Goal: Task Accomplishment & Management: Complete application form

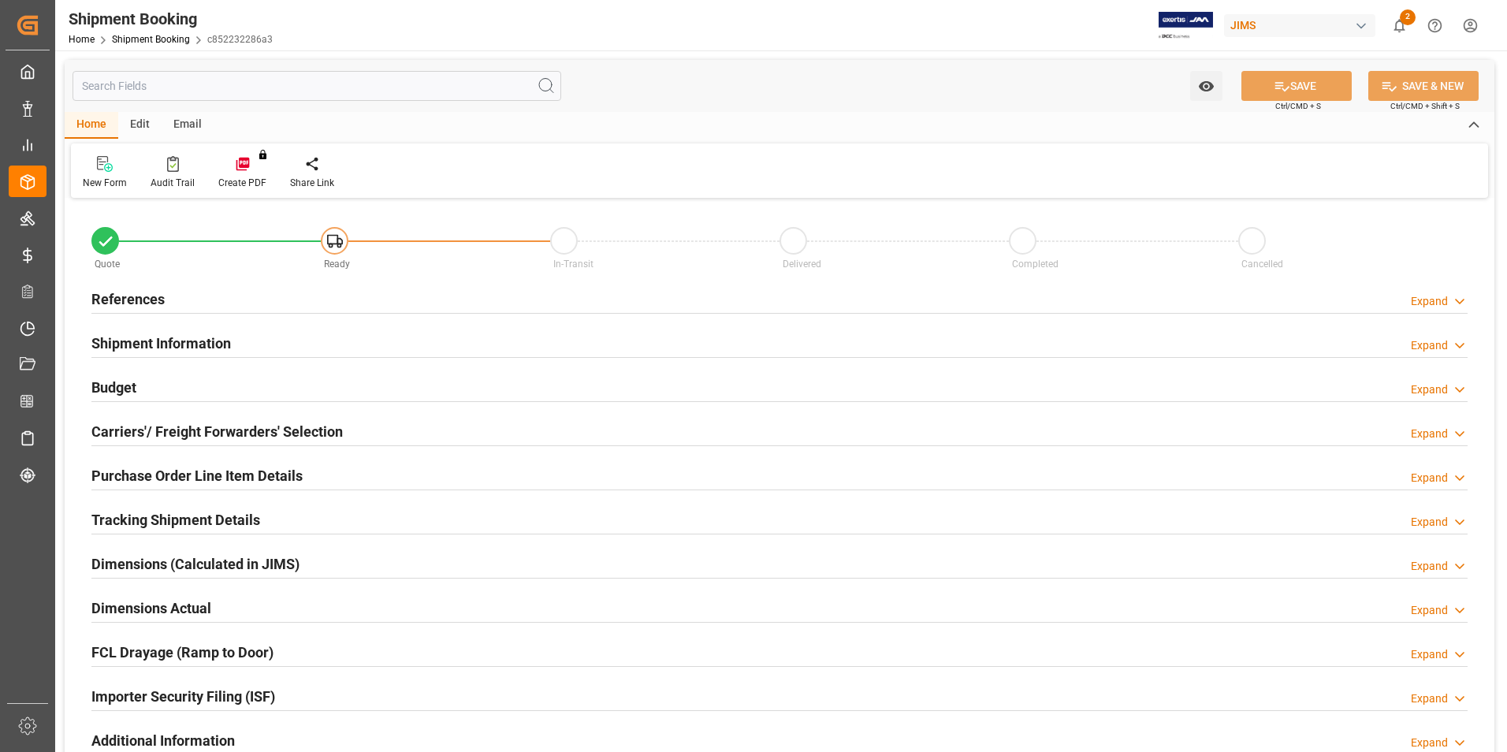
type input "0"
type input "[DATE]"
click at [121, 296] on h2 "References" at bounding box center [127, 299] width 73 height 21
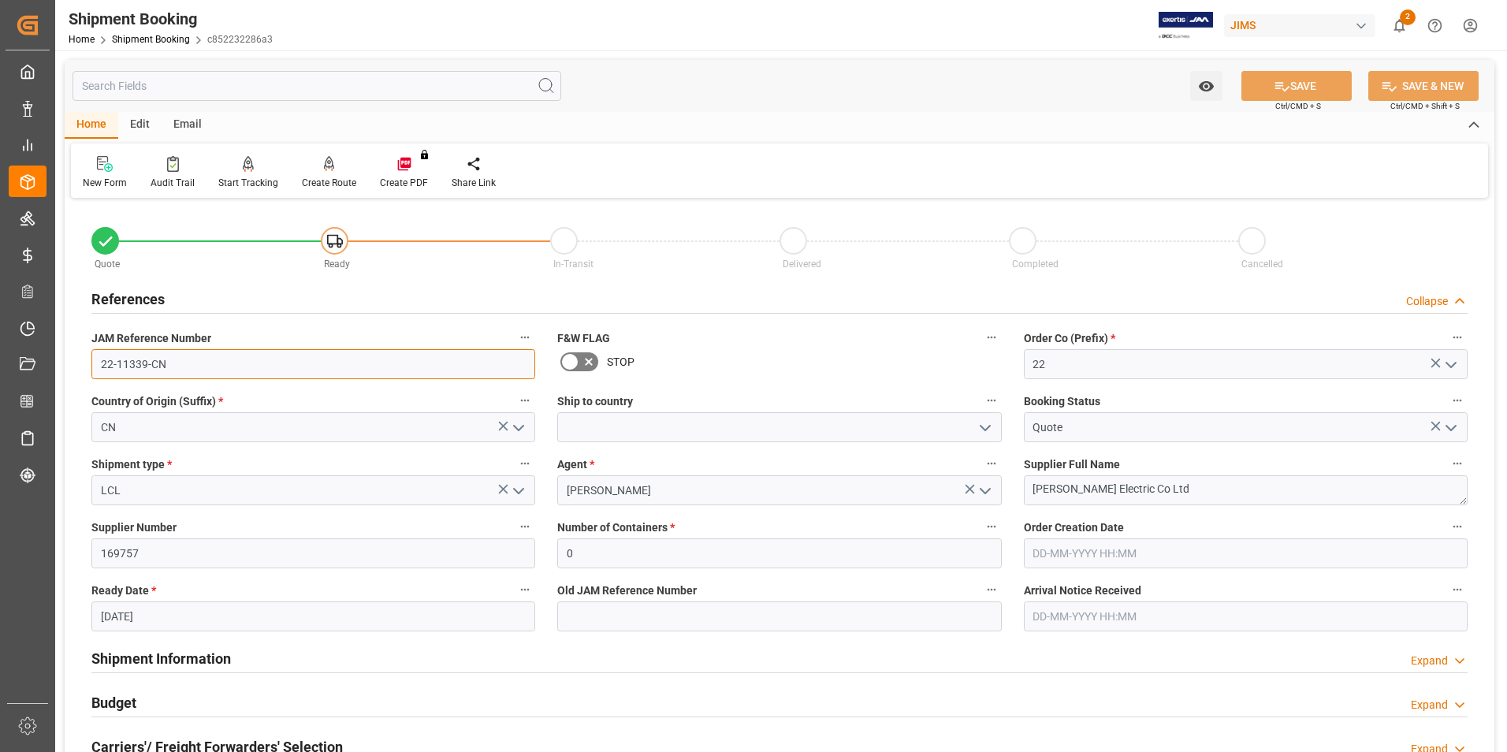
drag, startPoint x: 169, startPoint y: 363, endPoint x: 95, endPoint y: 364, distance: 74.1
click at [95, 364] on input "22-11339-CN" at bounding box center [313, 364] width 444 height 30
click at [524, 423] on icon "open menu" at bounding box center [518, 428] width 19 height 19
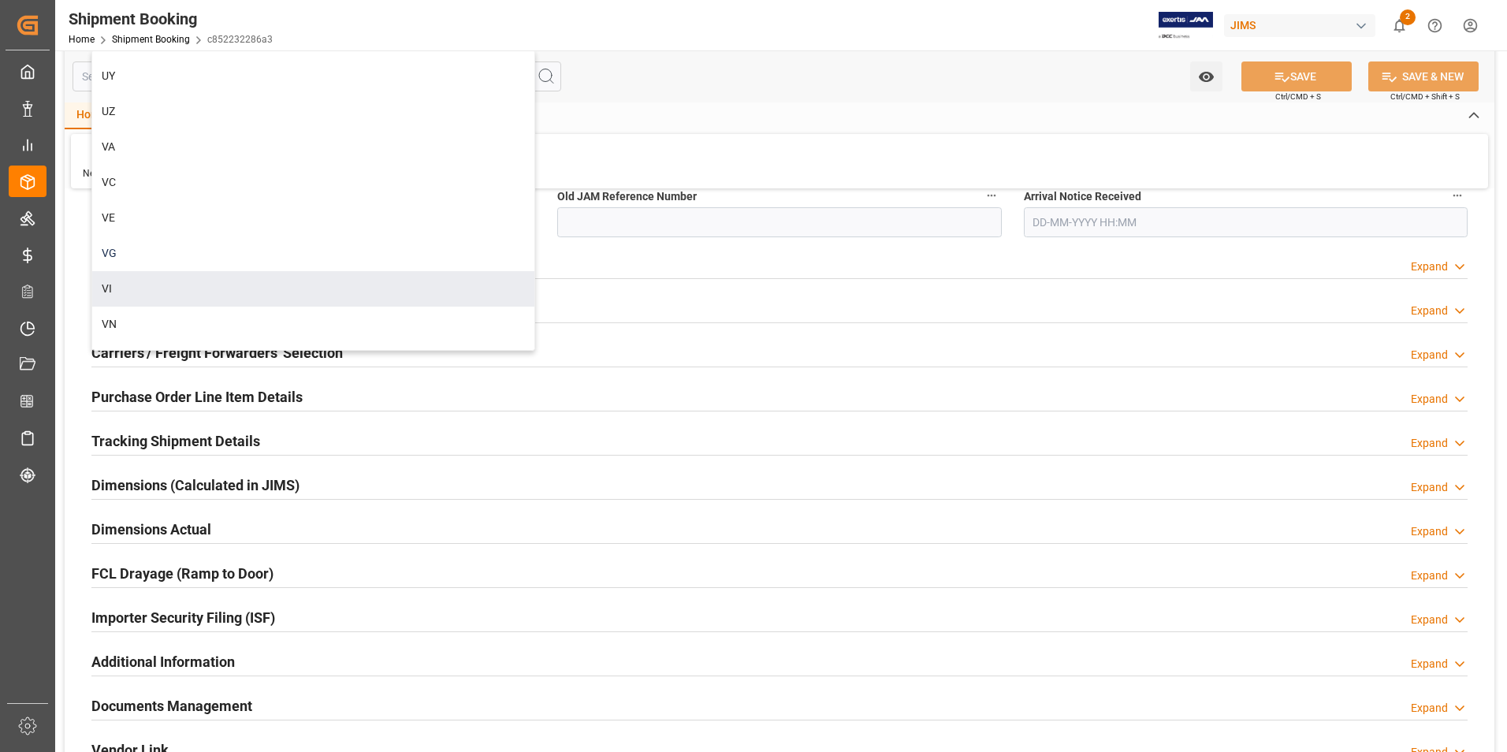
scroll to position [8434, 0]
click at [731, 259] on div "Shipment Information Expand" at bounding box center [779, 263] width 1376 height 30
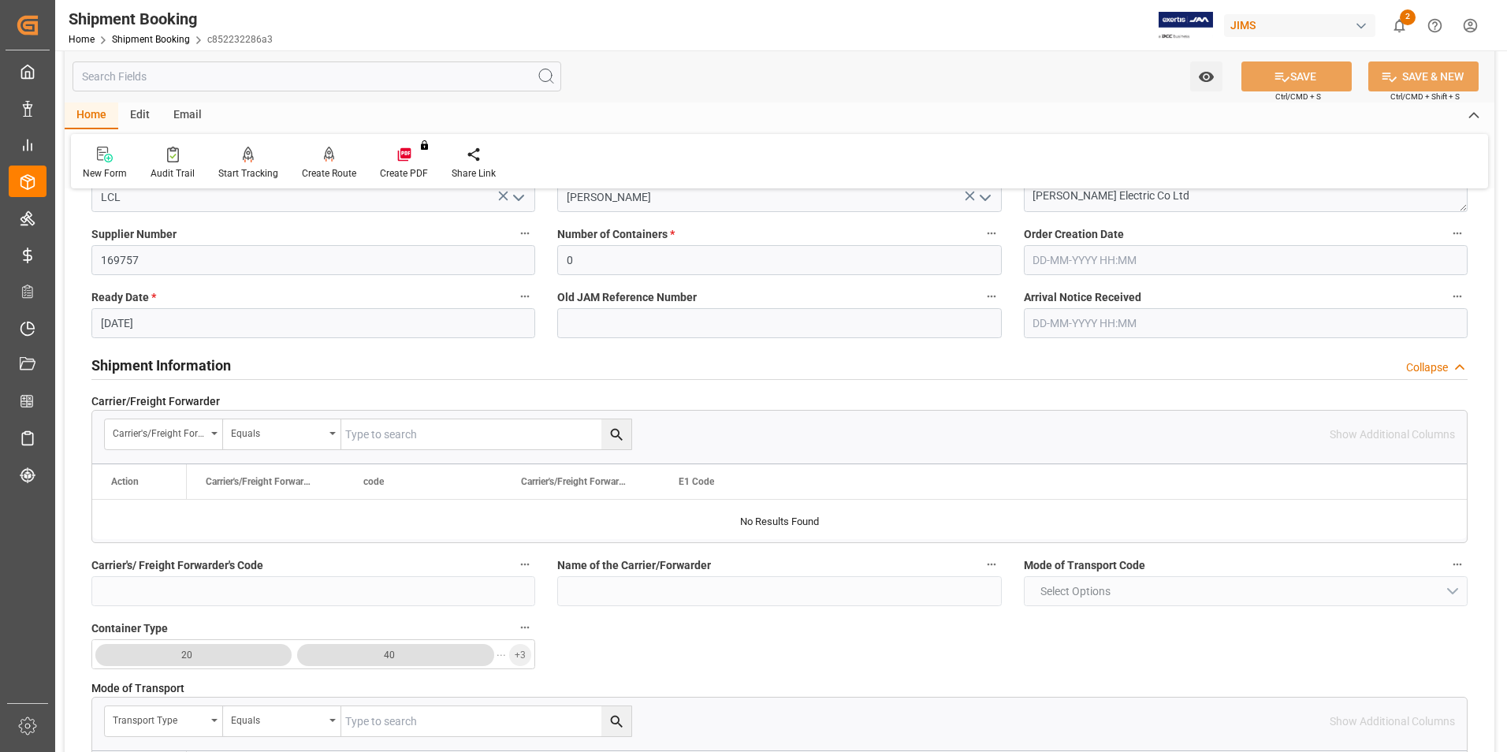
scroll to position [0, 0]
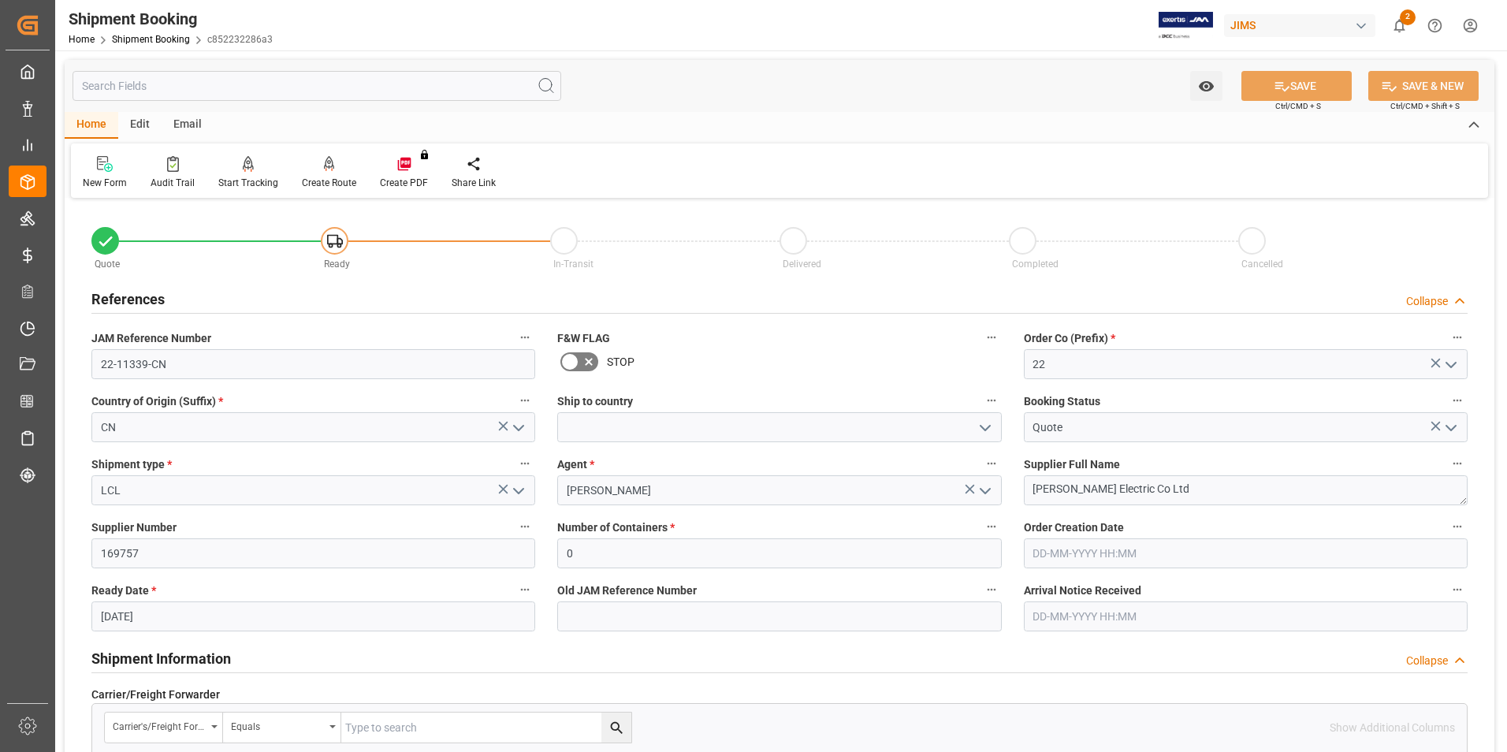
click at [138, 293] on h2 "References" at bounding box center [127, 299] width 73 height 21
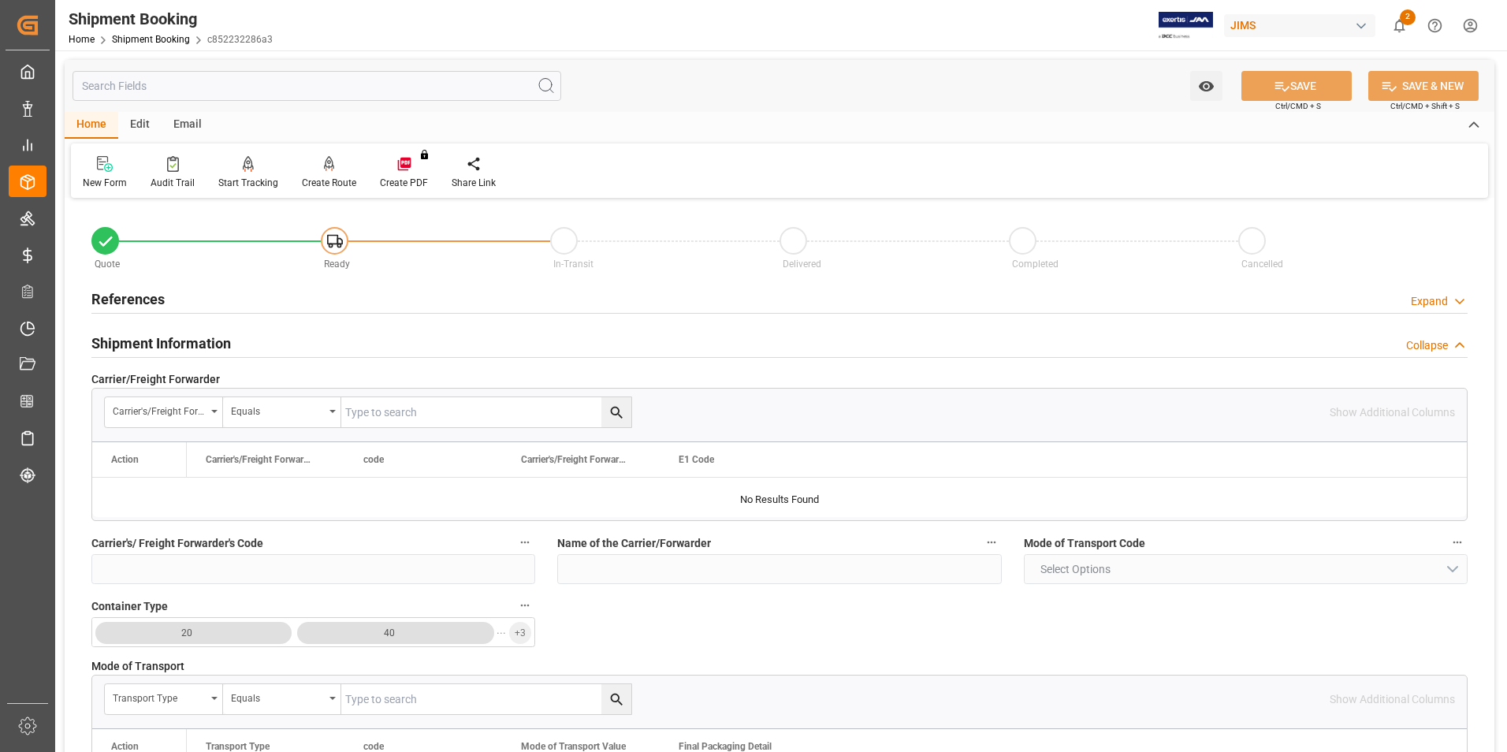
click at [142, 337] on h2 "Shipment Information" at bounding box center [161, 343] width 140 height 21
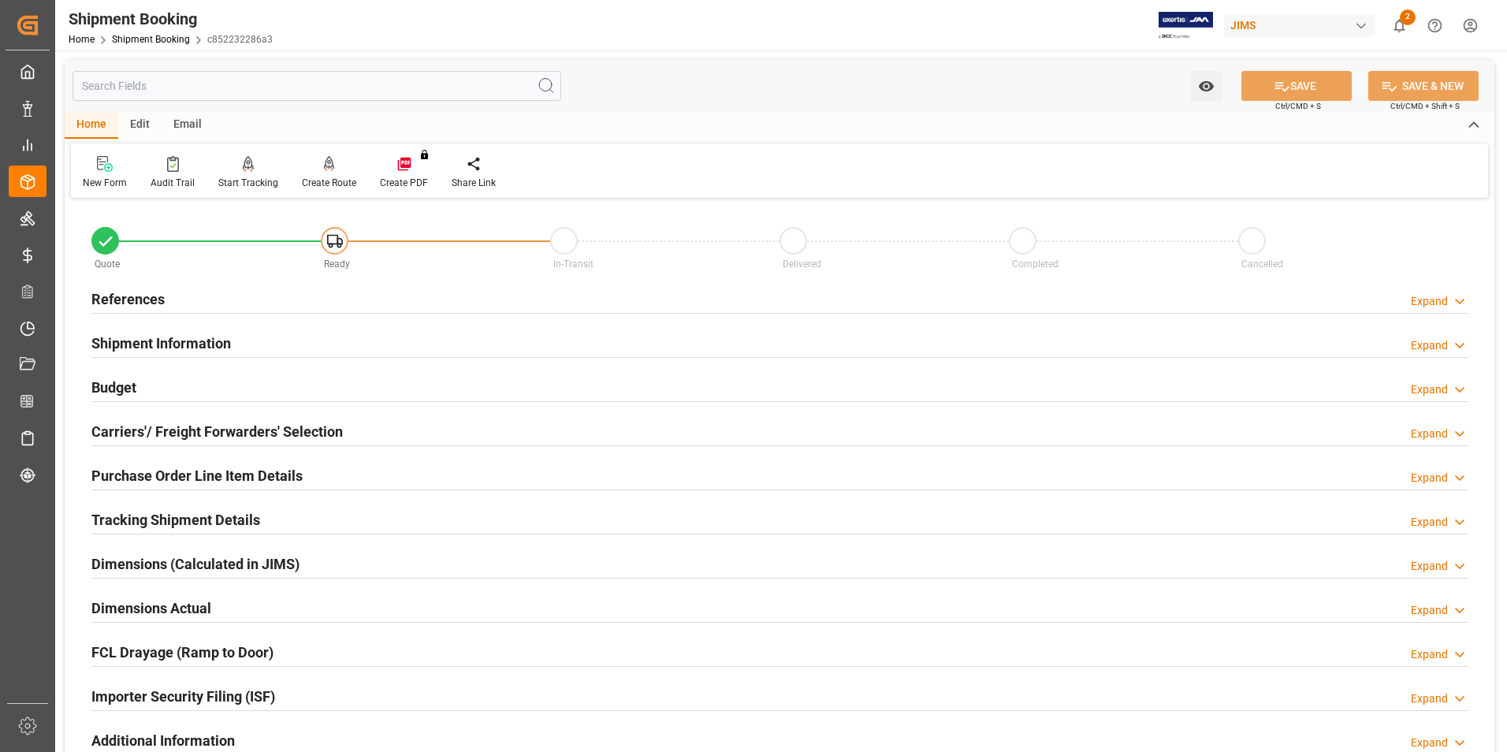
click at [136, 296] on h2 "References" at bounding box center [127, 299] width 73 height 21
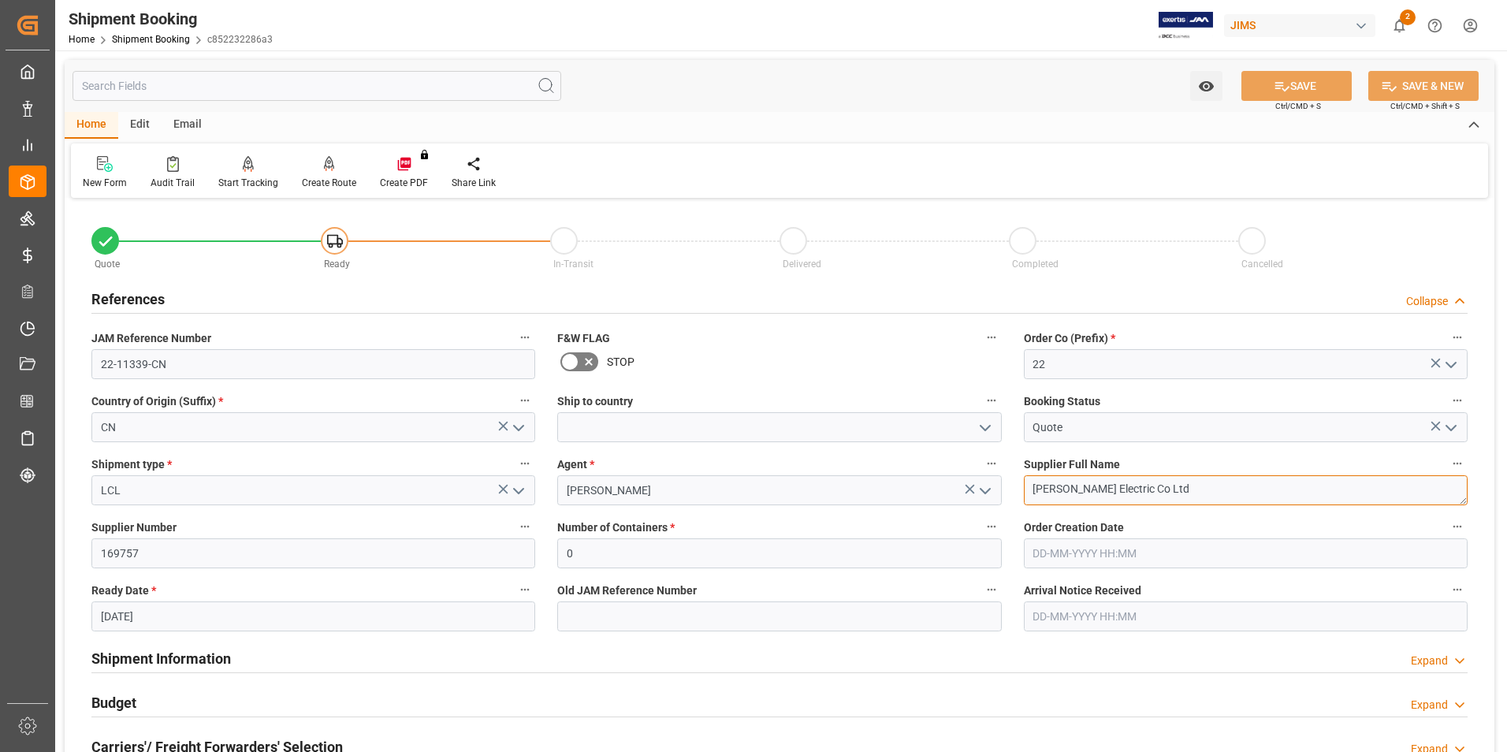
click at [1156, 490] on textarea "[PERSON_NAME] Electric Co Ltd" at bounding box center [1246, 490] width 444 height 30
drag, startPoint x: 1156, startPoint y: 490, endPoint x: 975, endPoint y: 490, distance: 181.3
click at [975, 490] on div "Quote Ready In-Transit Delivered Completed Cancelled References Collapse JAM Re…" at bounding box center [780, 693] width 1430 height 980
paste textarea "x Co. (W/T*)"
type textarea "Fostex Co. (W/T*)"
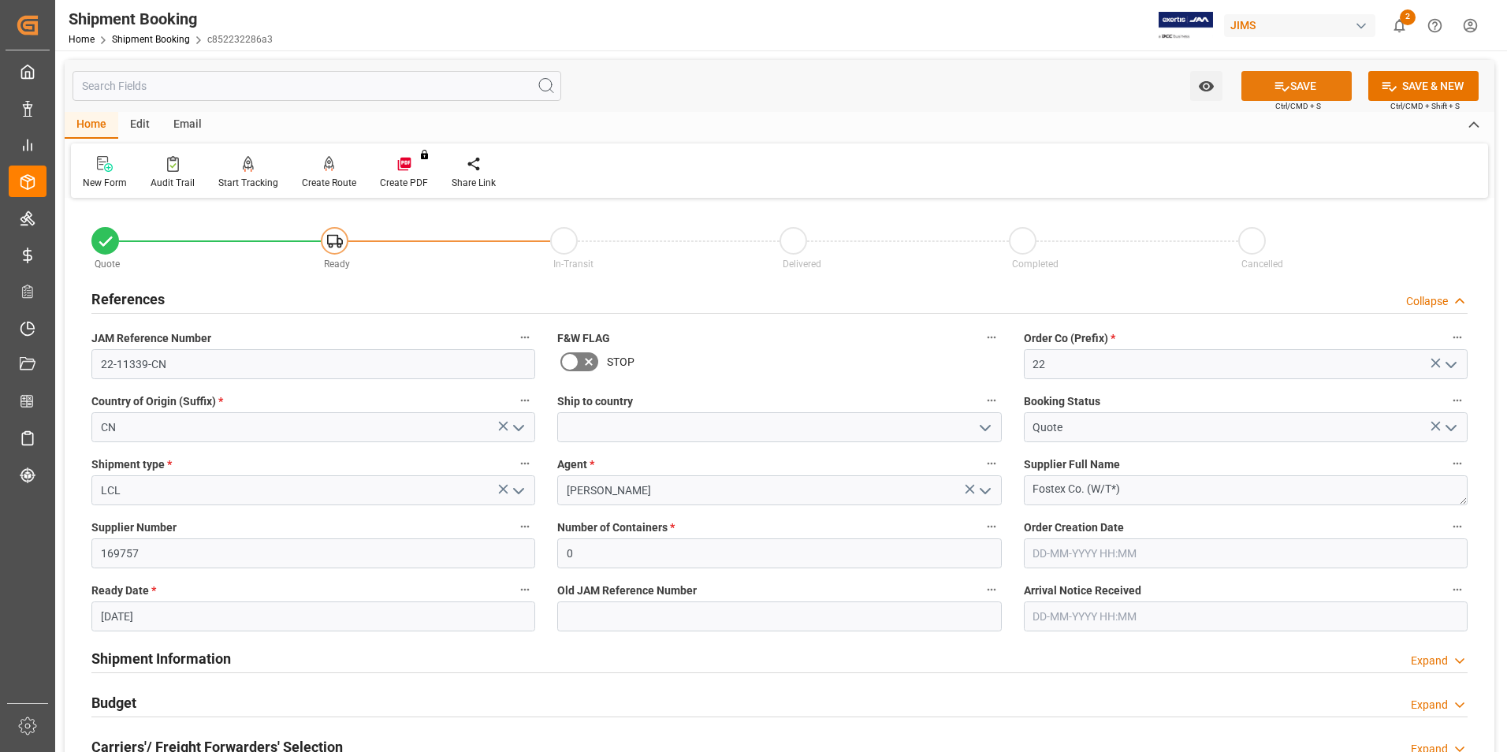
click at [1283, 87] on icon at bounding box center [1282, 86] width 17 height 17
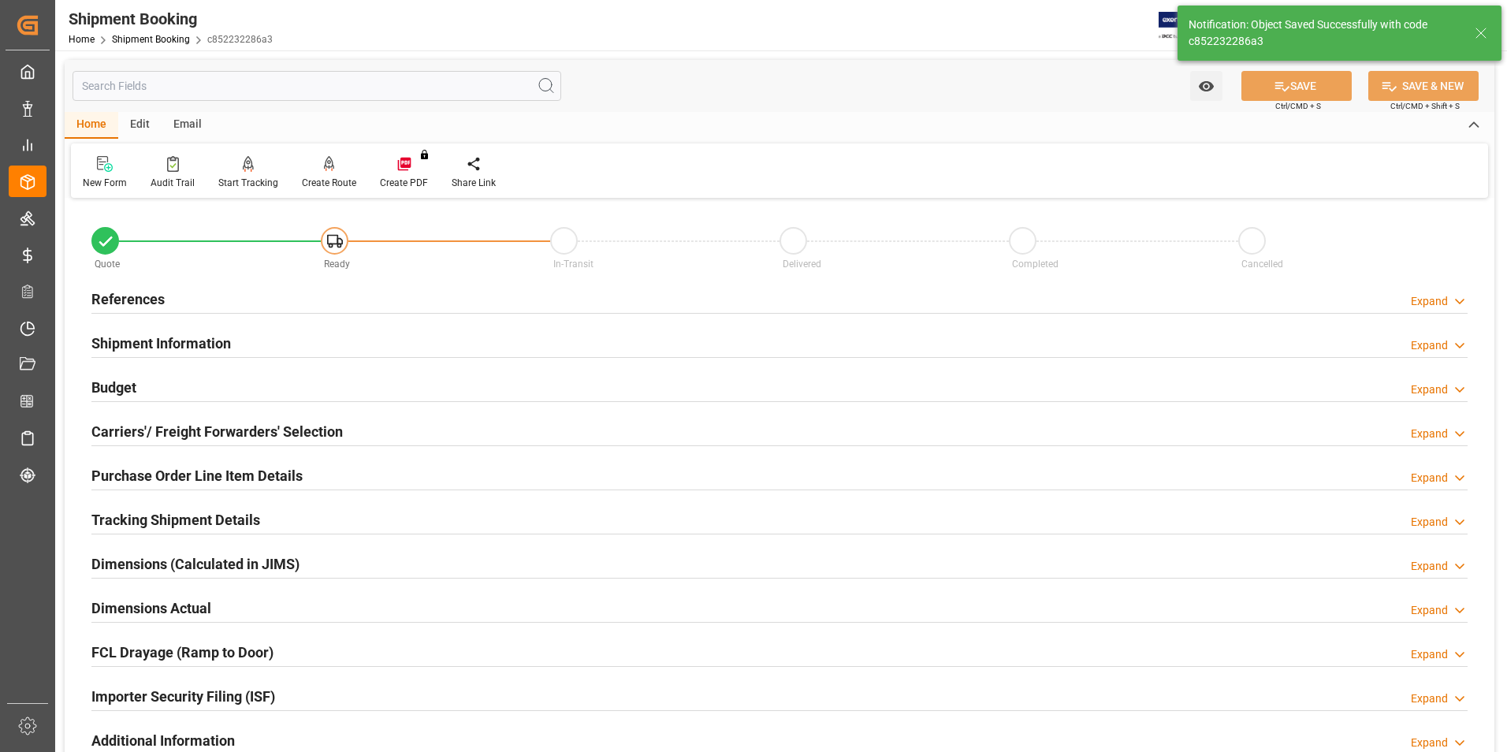
type input "Ready"
click at [132, 289] on h2 "References" at bounding box center [127, 299] width 73 height 21
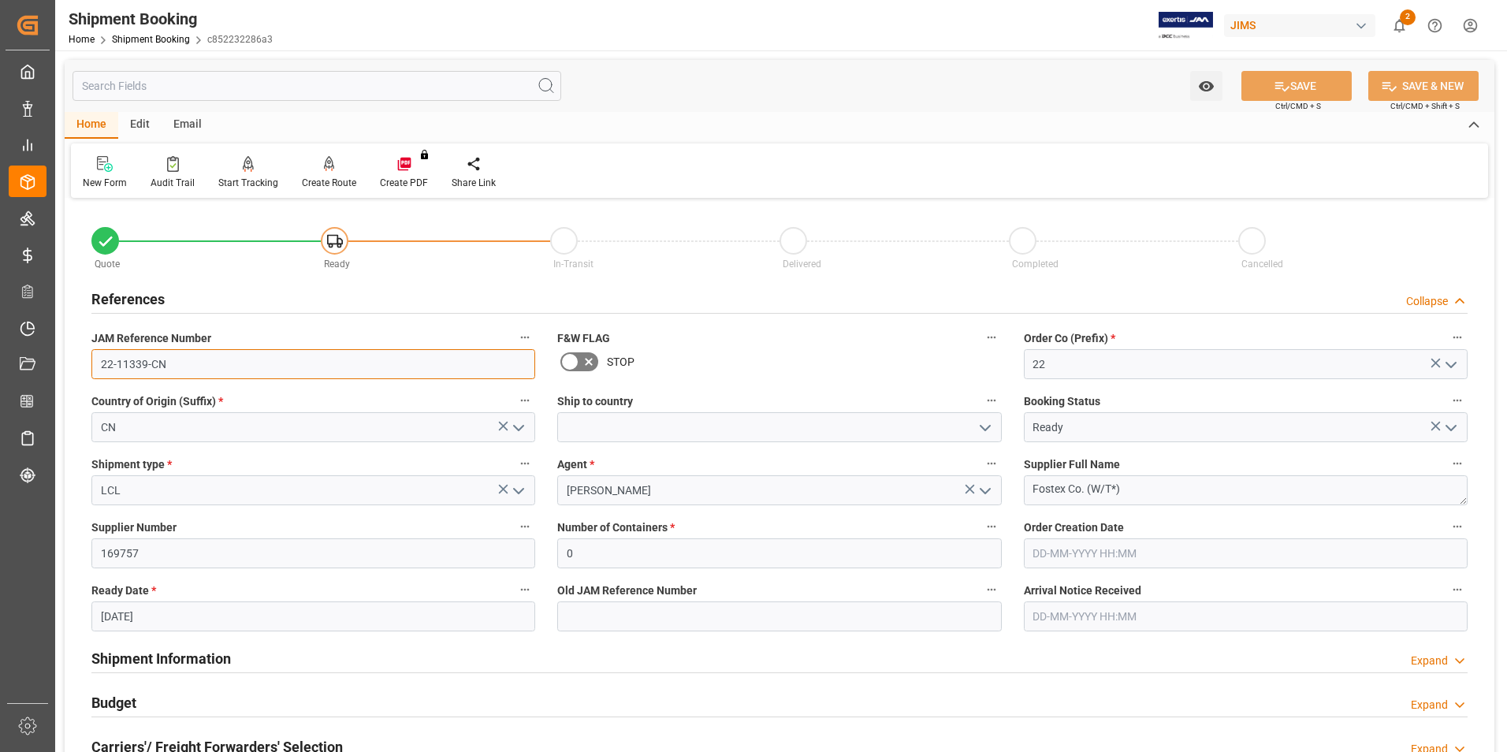
click at [220, 364] on input "22-11339-CN" at bounding box center [313, 364] width 444 height 30
click at [519, 426] on icon "open menu" at bounding box center [518, 428] width 19 height 19
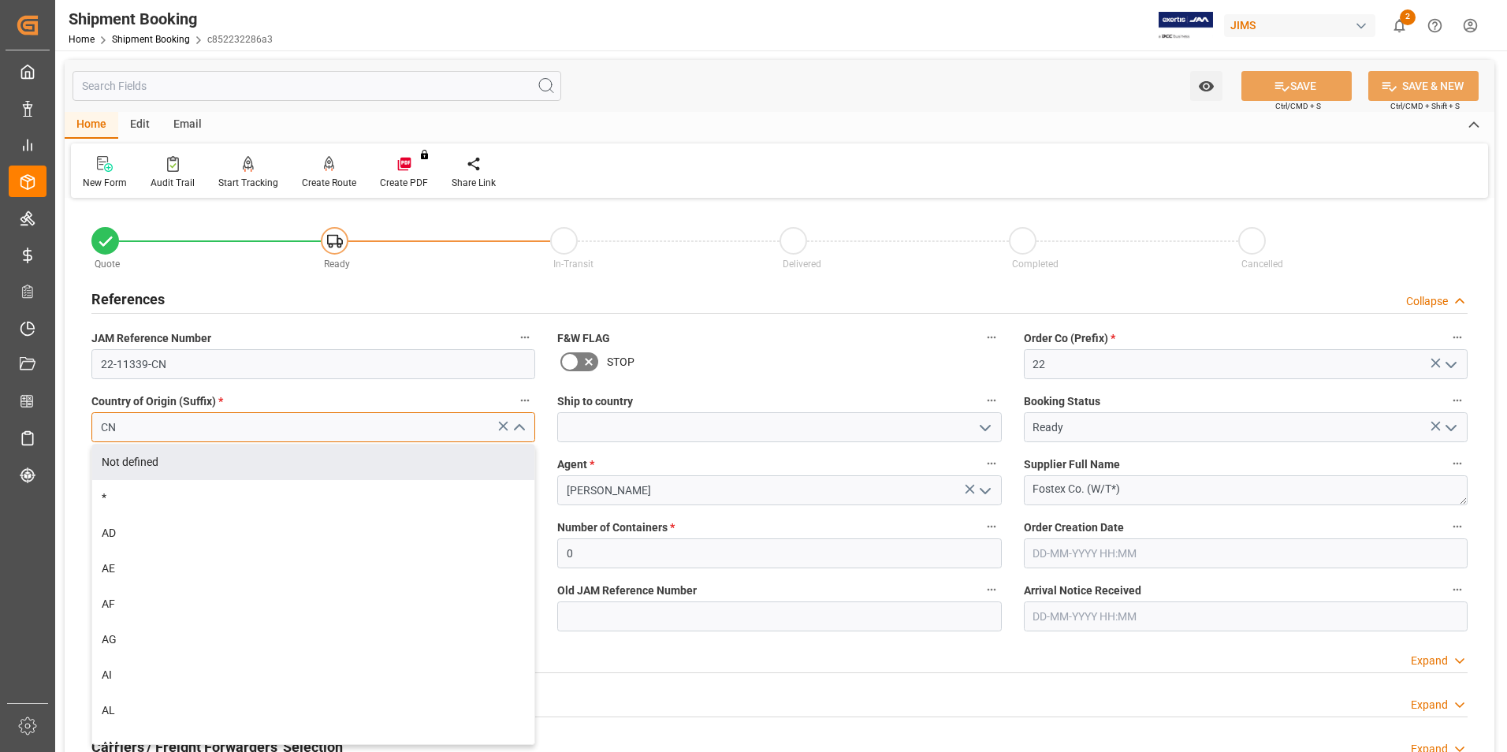
click at [169, 423] on input "CN" at bounding box center [313, 427] width 444 height 30
drag, startPoint x: 158, startPoint y: 421, endPoint x: 50, endPoint y: 428, distance: 109.0
click at [50, 428] on div "Created by potrace 1.15, written by [PERSON_NAME] [DATE]-[DATE] Created by potr…" at bounding box center [753, 376] width 1507 height 752
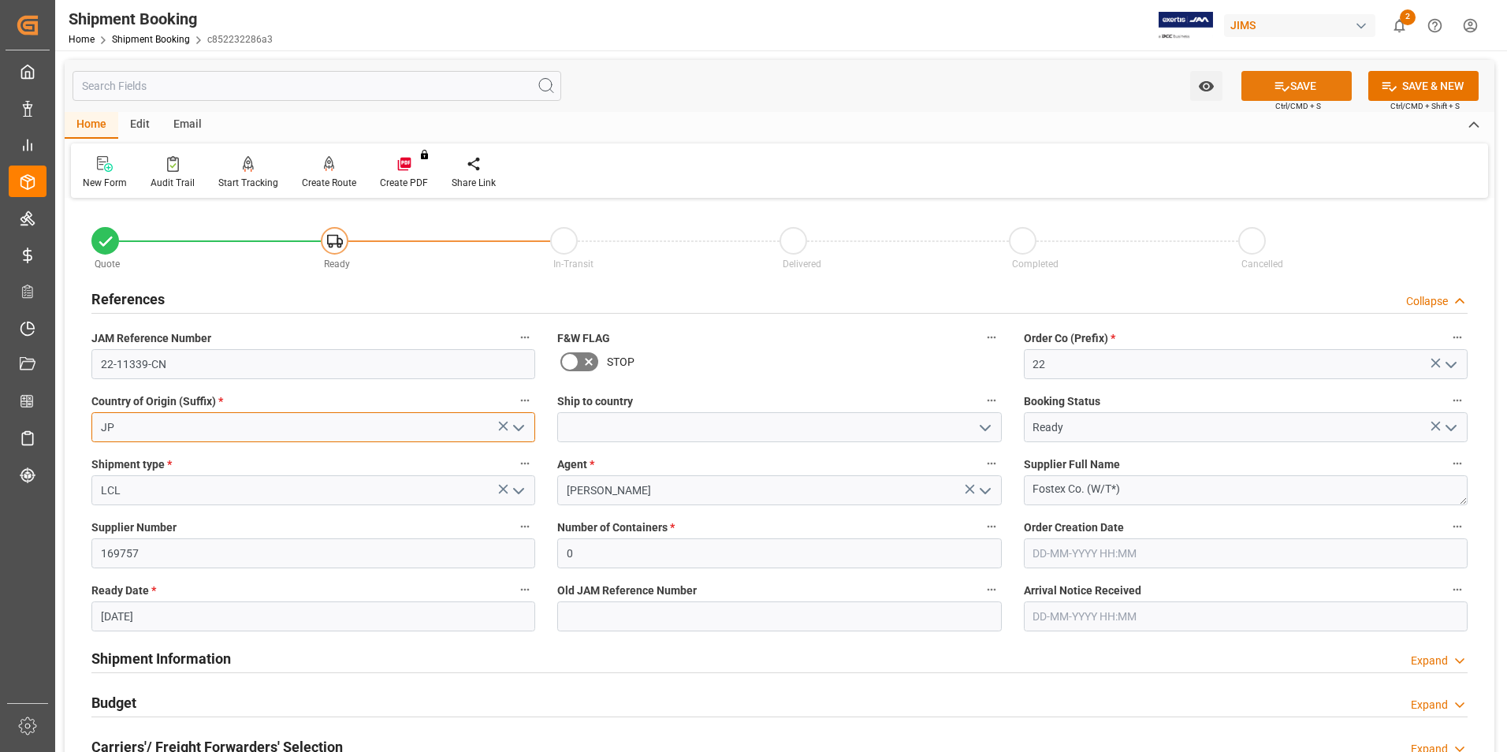
type input "JP"
click at [1283, 91] on icon at bounding box center [1282, 86] width 17 height 17
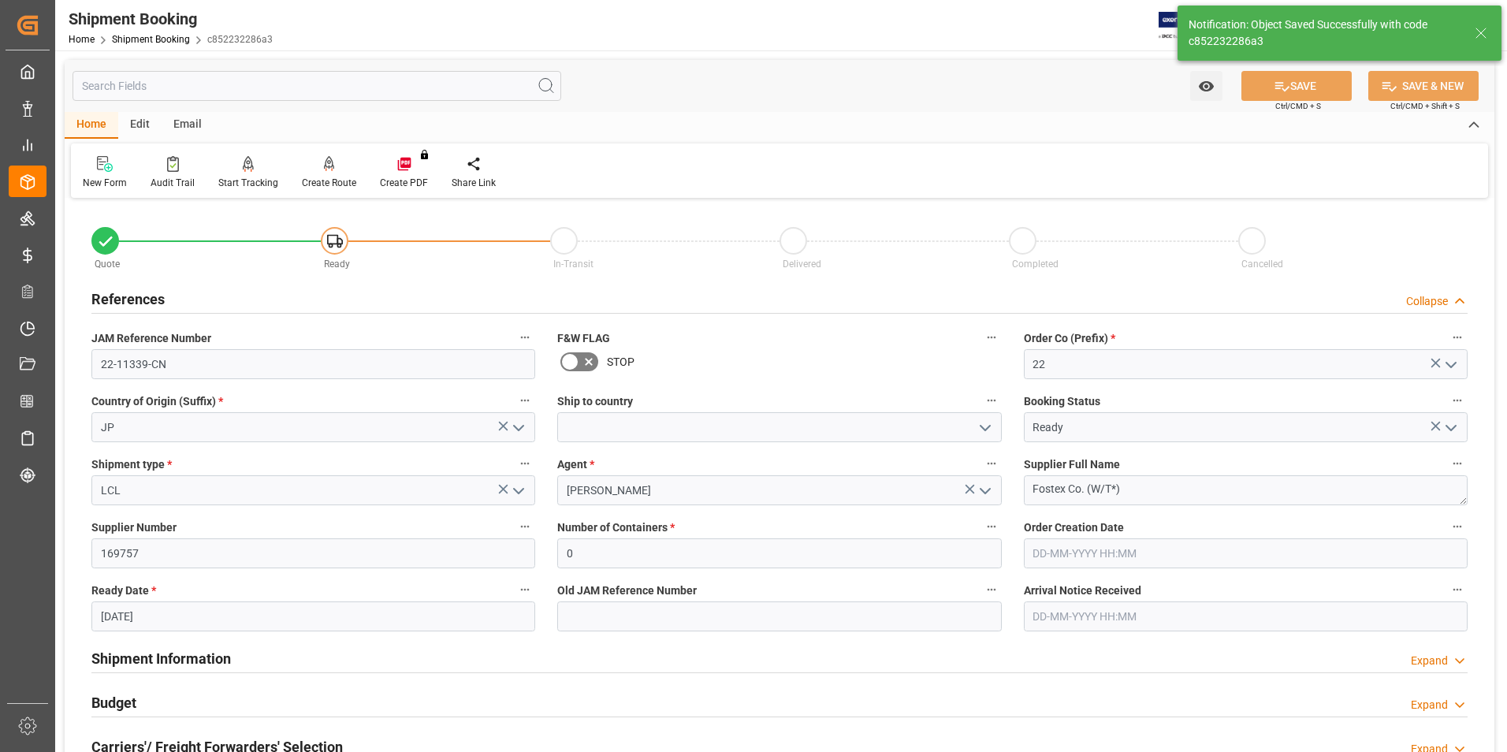
type input "22-11339-JP"
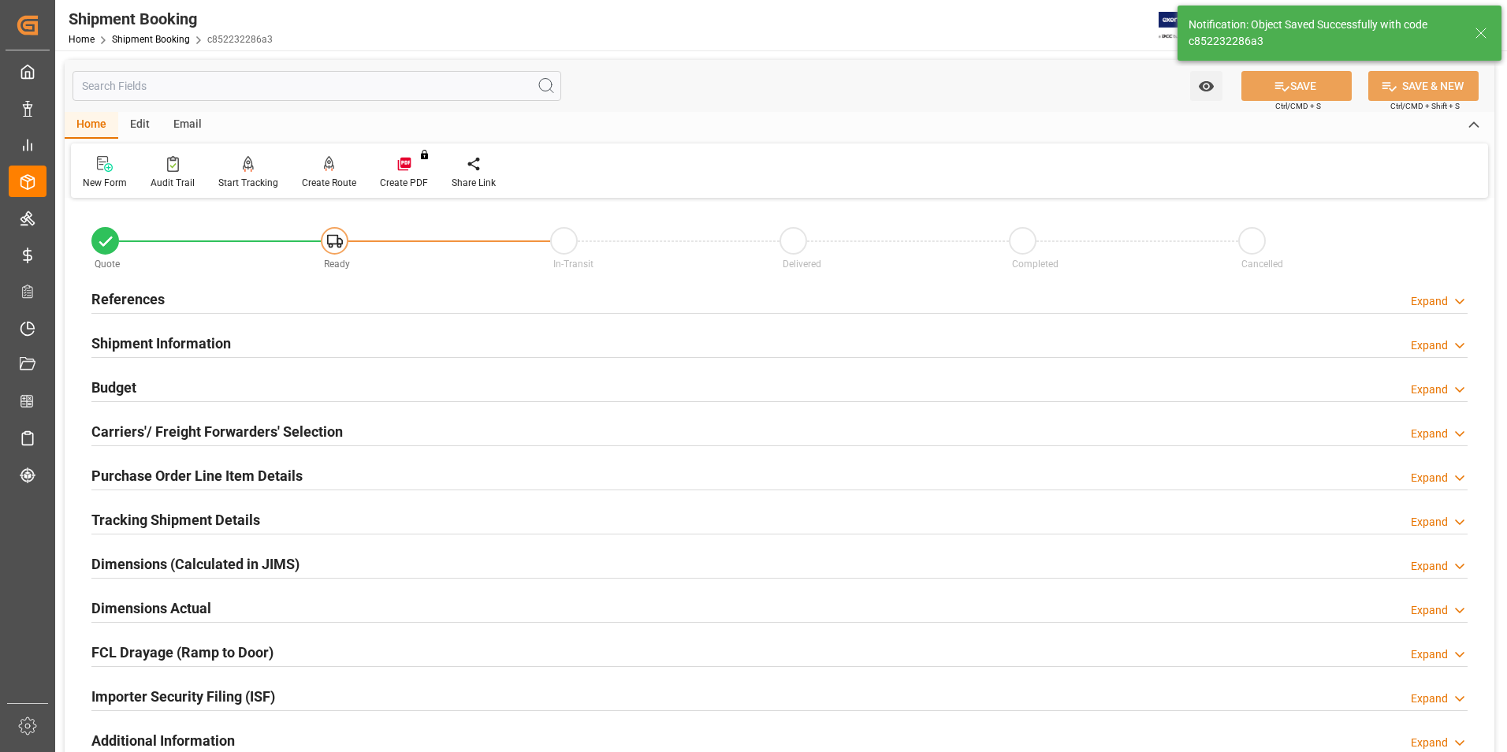
click at [127, 292] on h2 "References" at bounding box center [127, 299] width 73 height 21
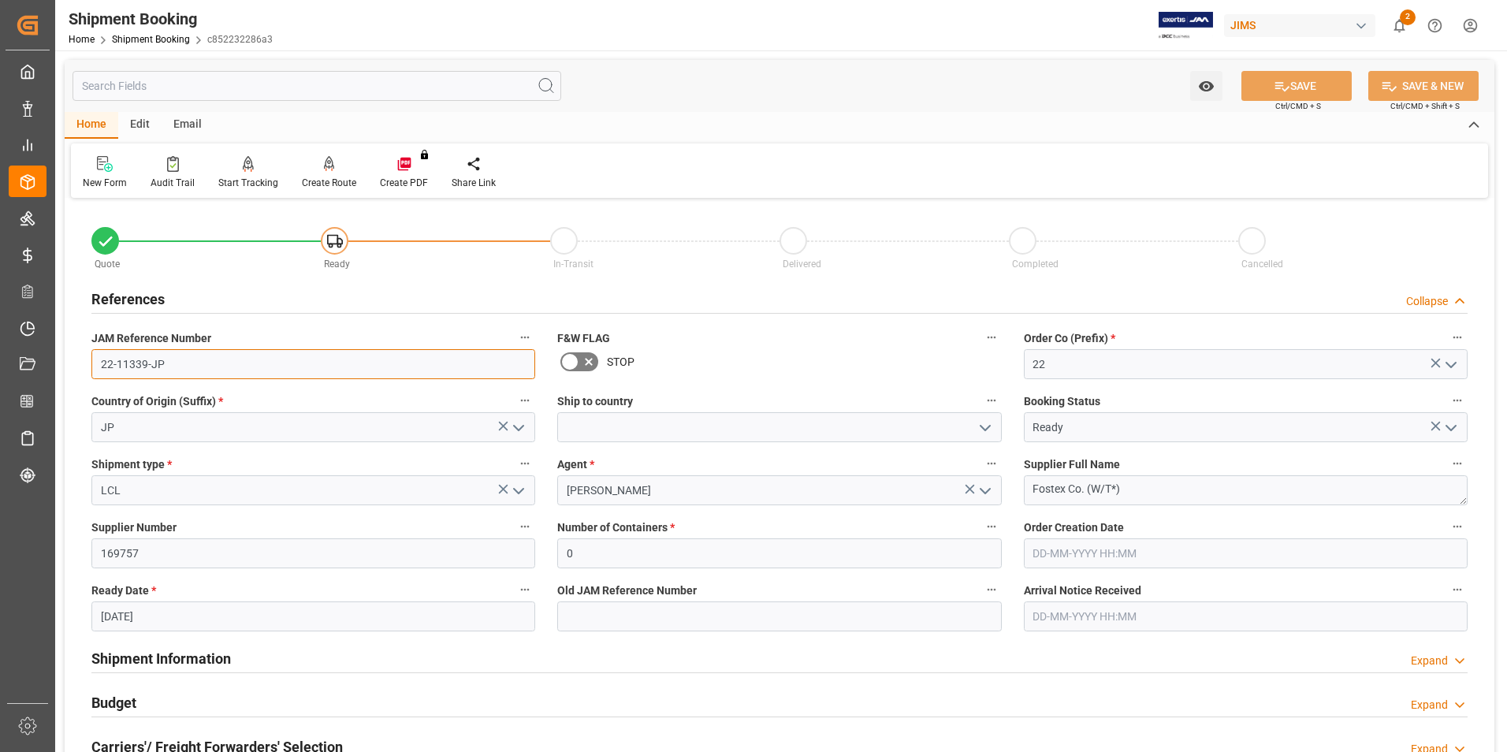
click at [160, 363] on input "22-11339-JP" at bounding box center [313, 364] width 444 height 30
drag, startPoint x: 162, startPoint y: 362, endPoint x: 95, endPoint y: 363, distance: 67.8
click at [95, 363] on input "22-11339-JP" at bounding box center [313, 364] width 444 height 30
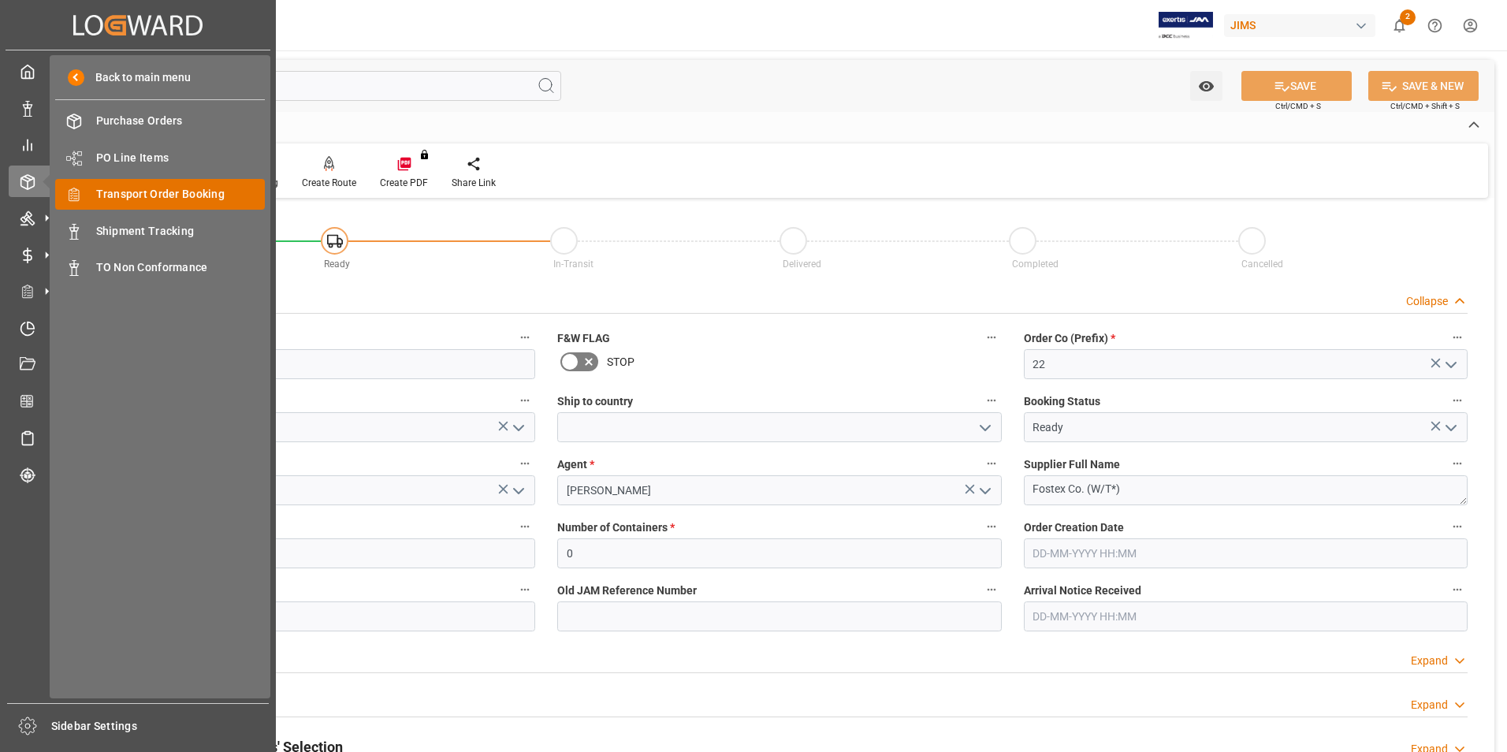
click at [203, 188] on span "Transport Order Booking" at bounding box center [180, 194] width 169 height 17
